Goal: Information Seeking & Learning: Find specific fact

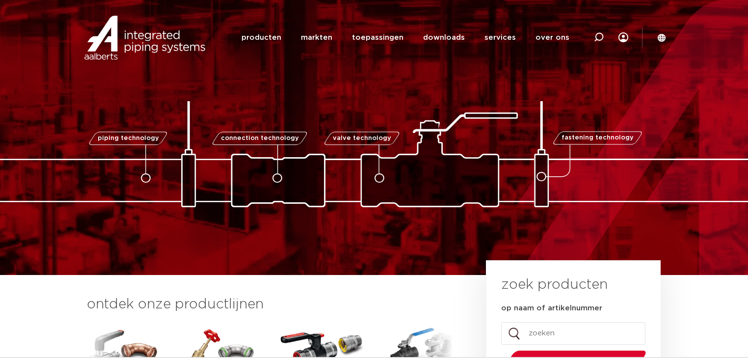
click at [598, 36] on icon at bounding box center [599, 37] width 10 height 10
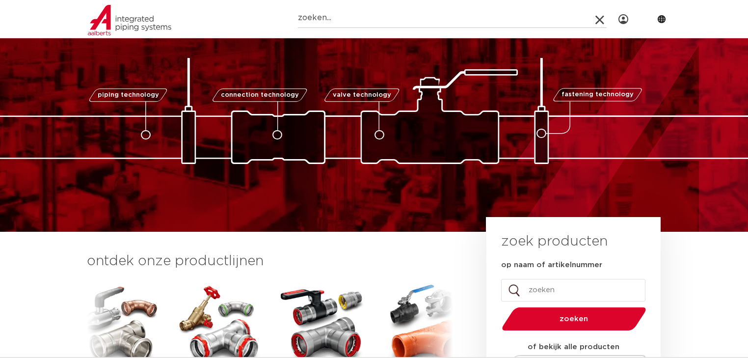
scroll to position [118, 0]
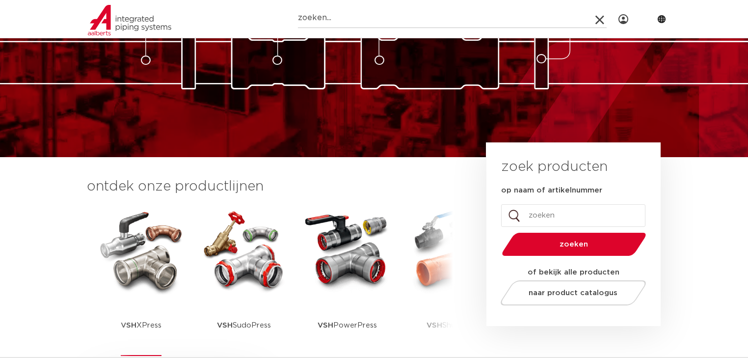
click at [161, 264] on img at bounding box center [141, 250] width 88 height 88
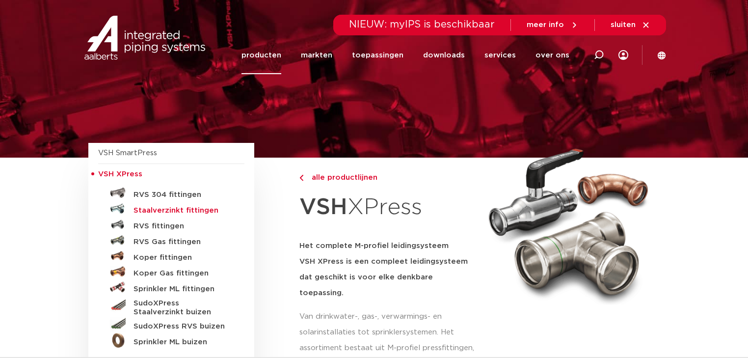
click at [161, 212] on h5 "Staalverzinkt fittingen" at bounding box center [181, 210] width 97 height 9
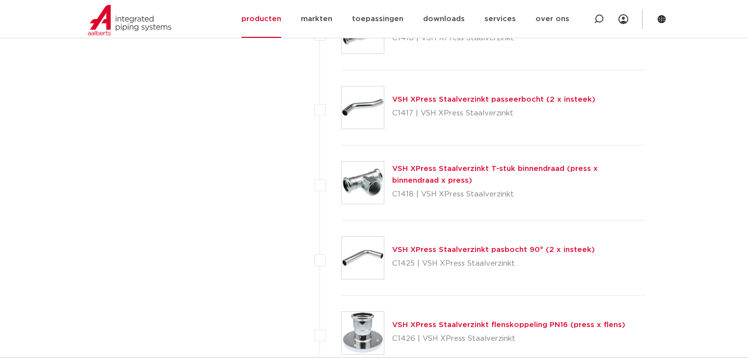
scroll to position [1195, 0]
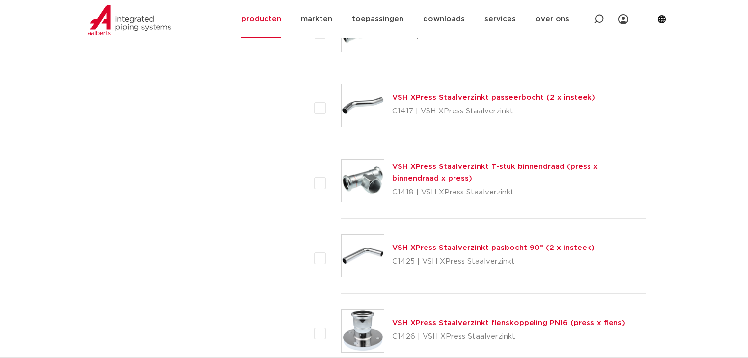
click at [436, 167] on link "VSH XPress Staalverzinkt T-stuk binnendraad (press x binnendraad x press)" at bounding box center [495, 172] width 206 height 19
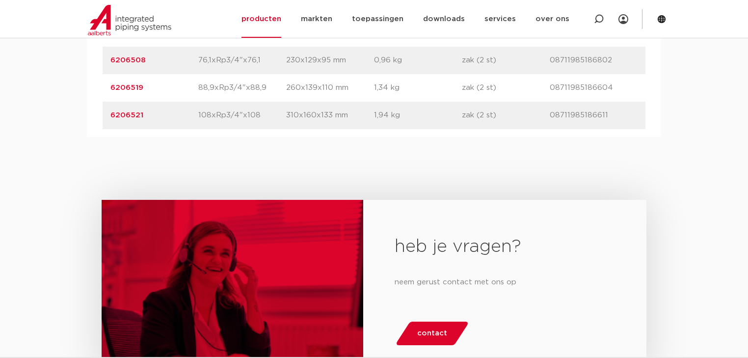
scroll to position [1217, 0]
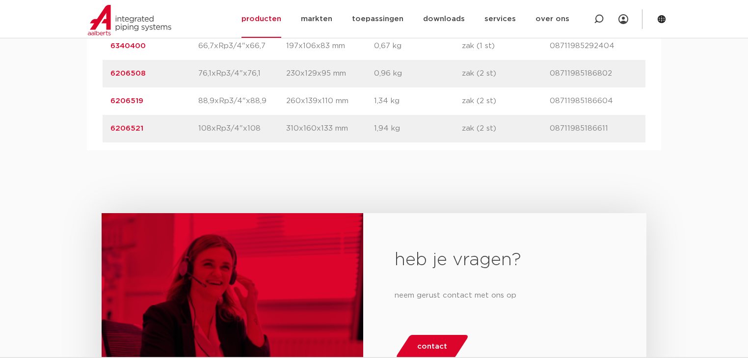
drag, startPoint x: 144, startPoint y: 154, endPoint x: 104, endPoint y: 154, distance: 40.2
click at [104, 142] on div "artikelnummer 6206521 afmeting 108xRp3/4"x108 afmetingen 310x160x133 mm gewicht…" at bounding box center [374, 128] width 543 height 27
copy link "6206521"
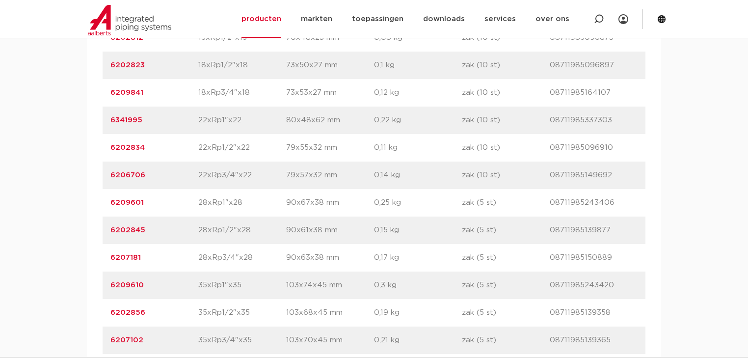
scroll to position [746, 0]
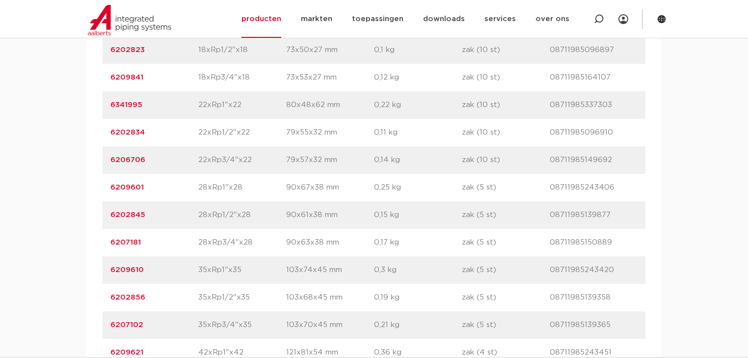
drag, startPoint x: 145, startPoint y: 155, endPoint x: 100, endPoint y: 154, distance: 45.1
click at [100, 154] on div "artikelnummer afmeting afmetingen gewicht verpakking gtin artikelnummer 6202812…" at bounding box center [374, 298] width 574 height 648
copy link "6202834"
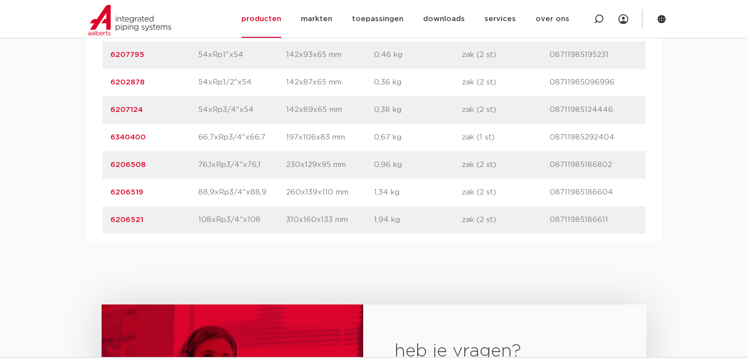
scroll to position [1138, 0]
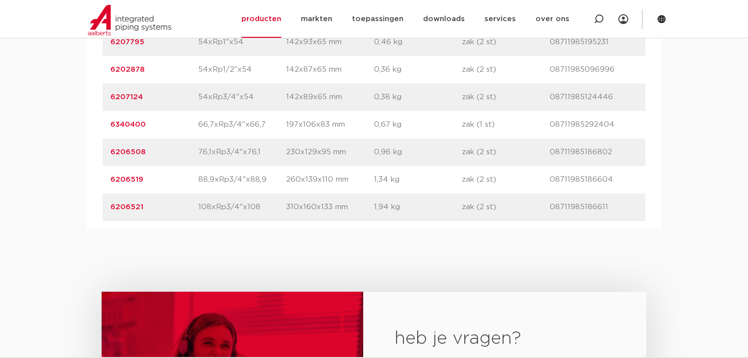
drag, startPoint x: 144, startPoint y: 230, endPoint x: 106, endPoint y: 235, distance: 38.2
click at [106, 221] on div "artikelnummer 6206521 afmeting 108xRp3/4"x108 afmetingen 310x160x133 mm gewicht…" at bounding box center [374, 206] width 543 height 27
copy link "6206521"
drag, startPoint x: 584, startPoint y: 233, endPoint x: 550, endPoint y: 235, distance: 34.0
click at [550, 213] on p "08711985186611" at bounding box center [593, 207] width 88 height 12
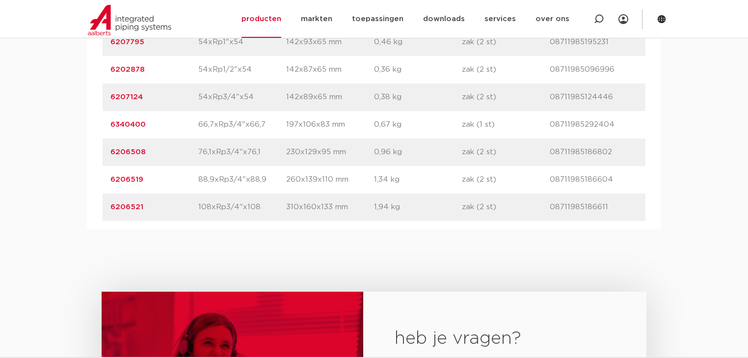
copy p "08711985186611"
